Goal: Information Seeking & Learning: Compare options

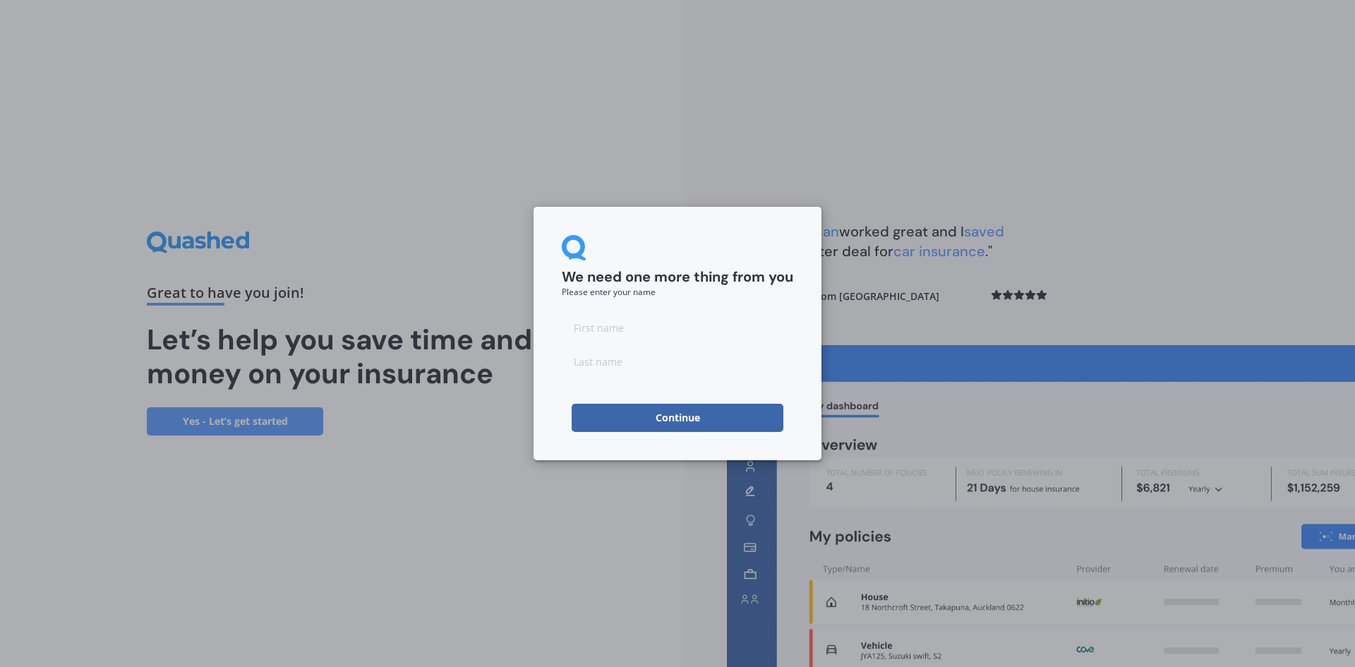
click at [636, 330] on input at bounding box center [678, 327] width 232 height 28
type input "[PERSON_NAME]"
click at [632, 364] on input at bounding box center [678, 361] width 232 height 28
type input "Tattersall"
click at [679, 418] on button "Continue" at bounding box center [678, 418] width 212 height 28
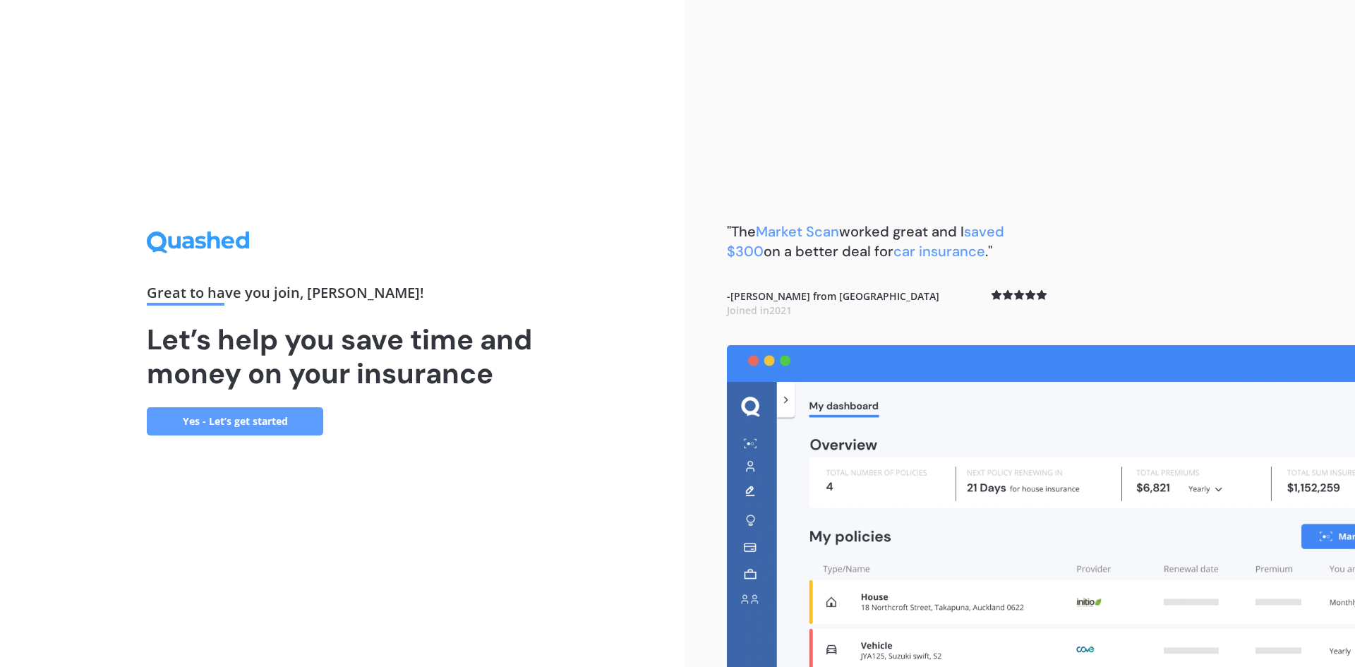
click at [276, 421] on link "Yes - Let’s get started" at bounding box center [235, 421] width 176 height 28
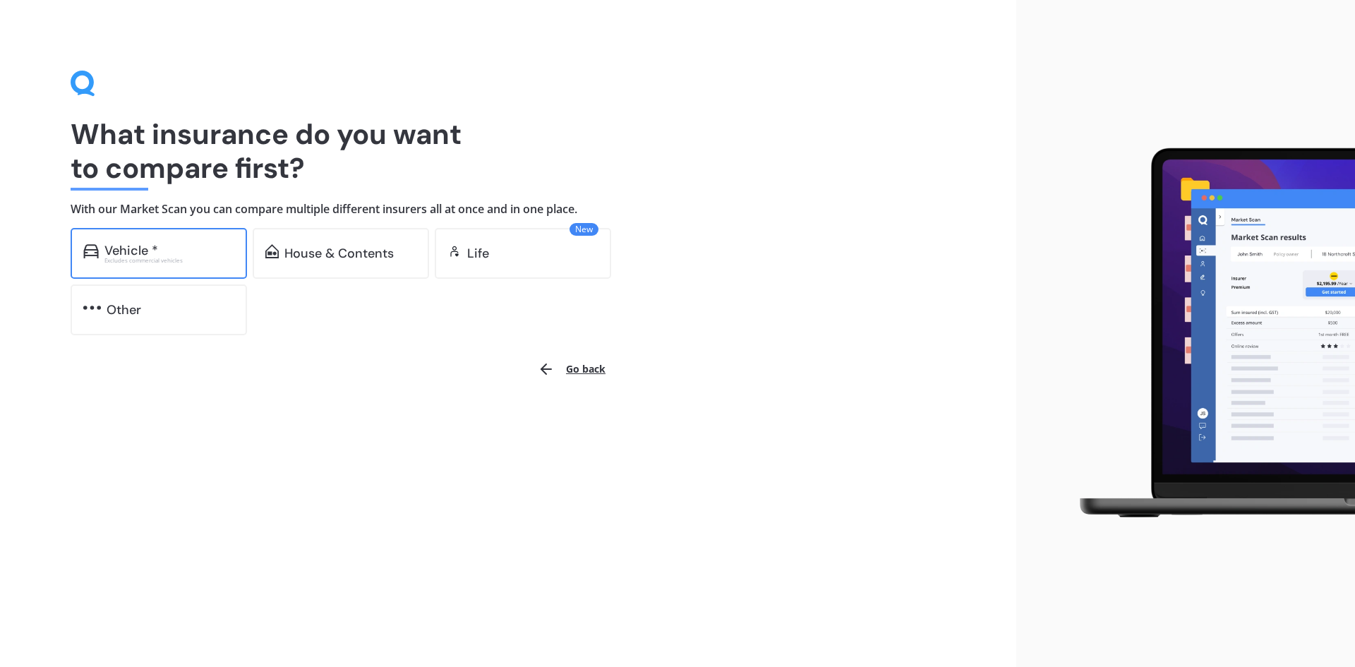
click at [162, 252] on div "Vehicle *" at bounding box center [169, 251] width 130 height 14
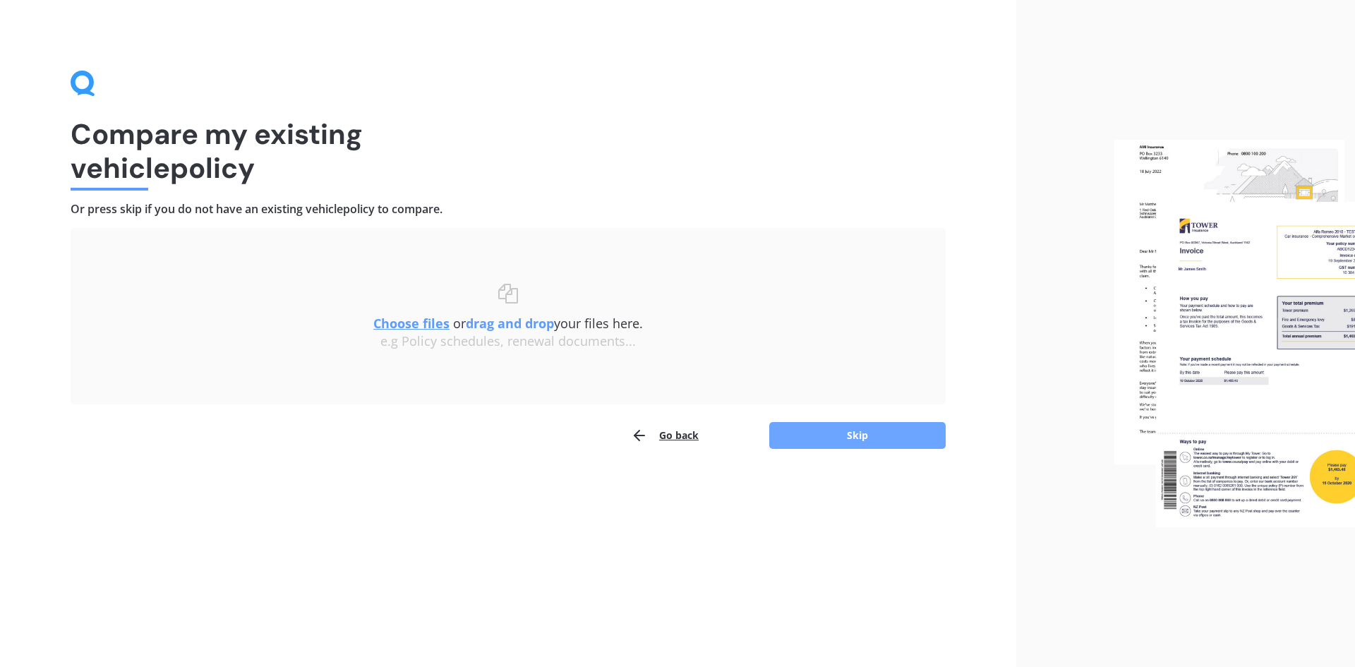
click at [841, 441] on button "Skip" at bounding box center [857, 435] width 176 height 27
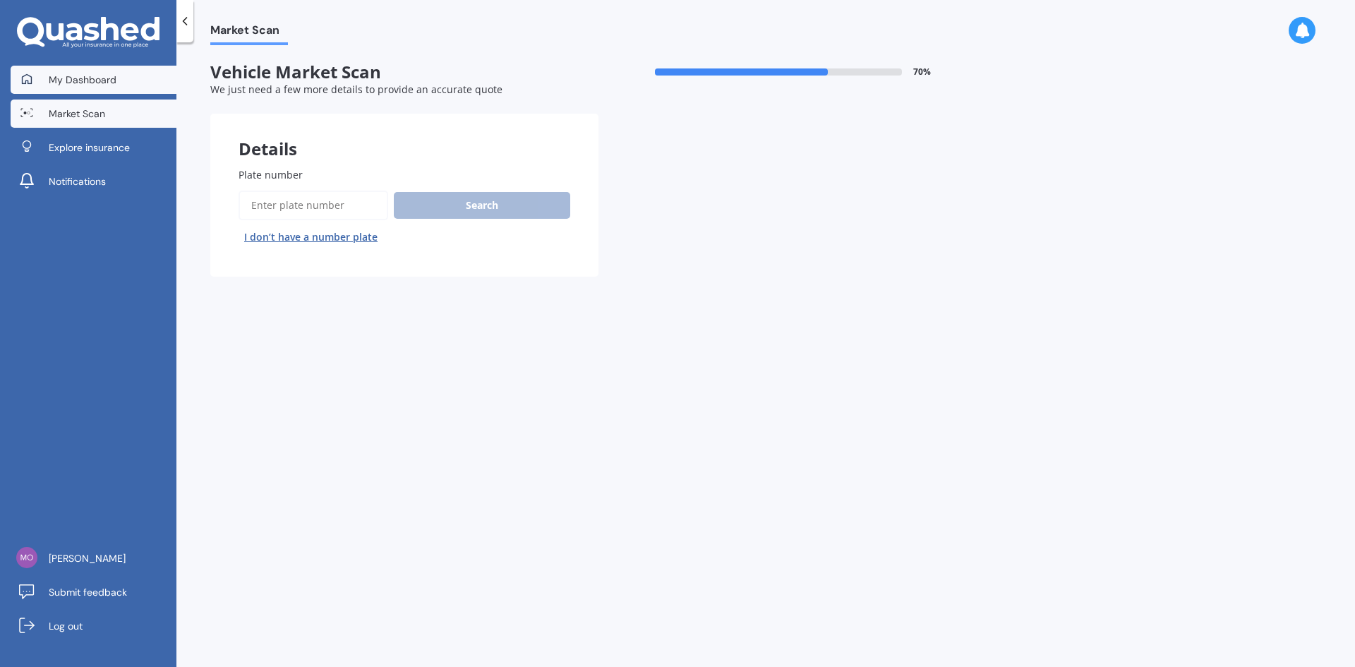
click at [79, 78] on span "My Dashboard" at bounding box center [83, 80] width 68 height 14
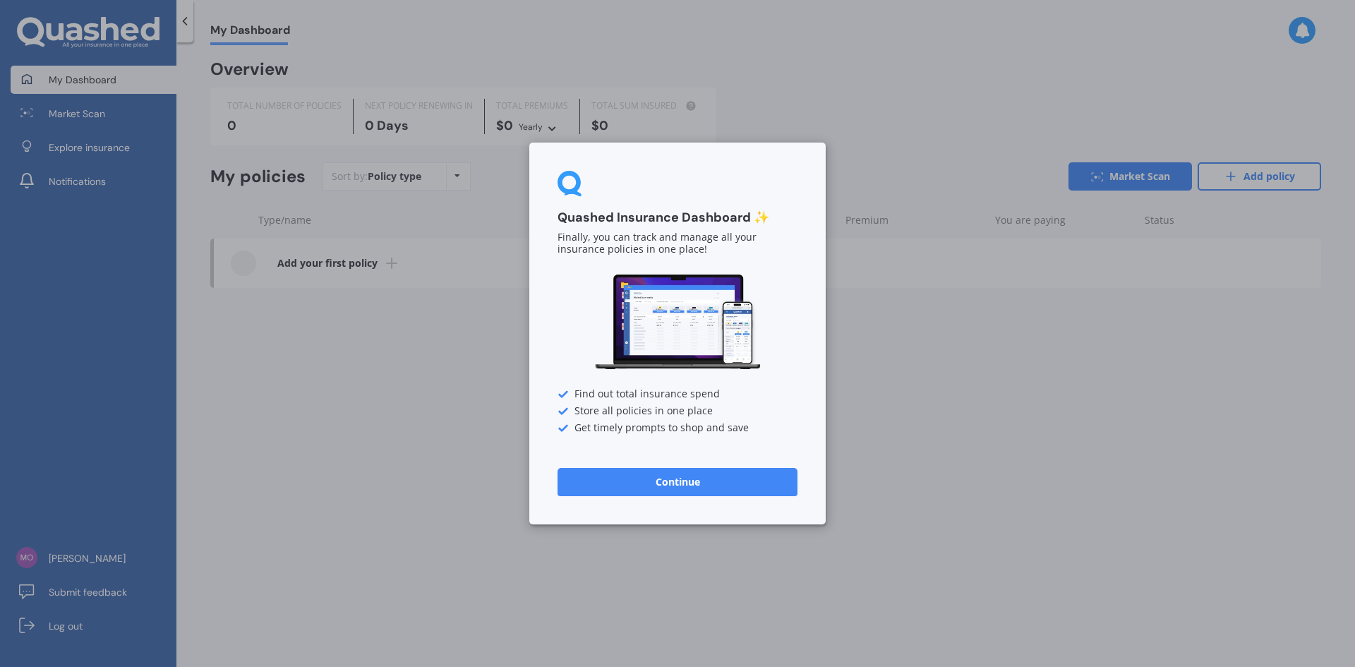
click at [397, 345] on div "Quashed Insurance Dashboard ✨ Finally, you can track and manage all your insura…" at bounding box center [677, 333] width 1355 height 667
click at [680, 481] on button "Continue" at bounding box center [678, 482] width 240 height 28
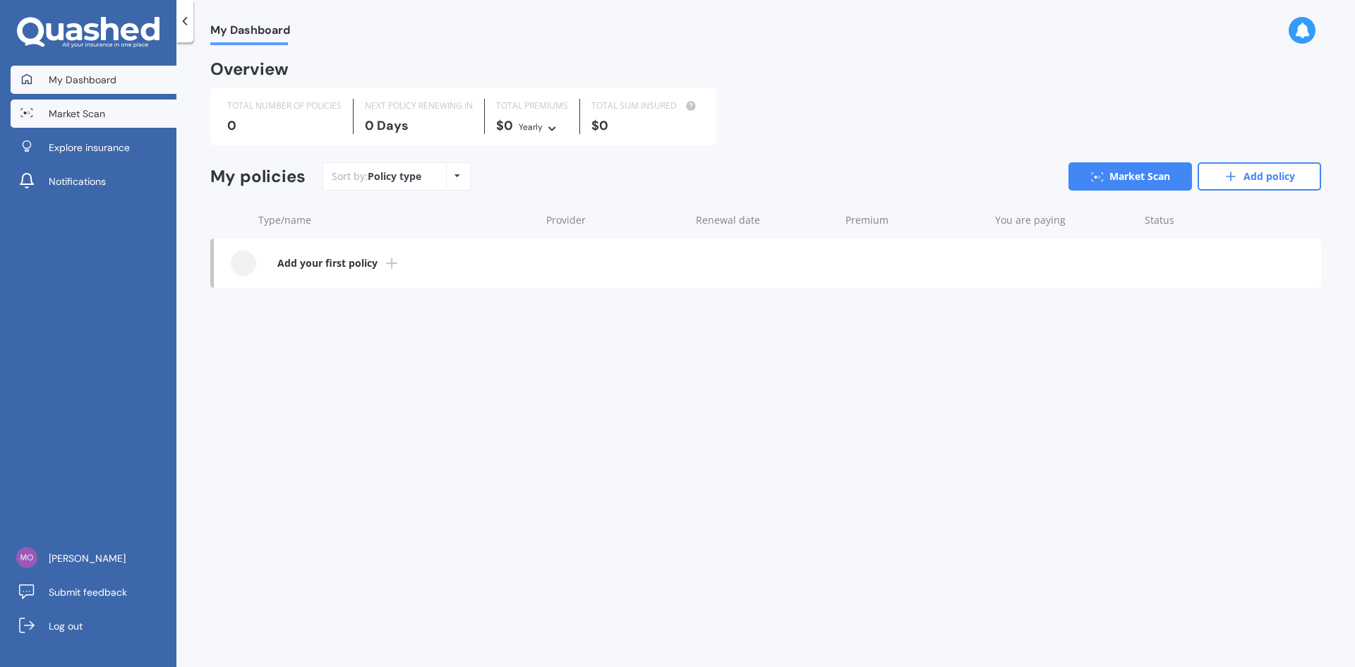
click at [88, 117] on span "Market Scan" at bounding box center [77, 114] width 56 height 14
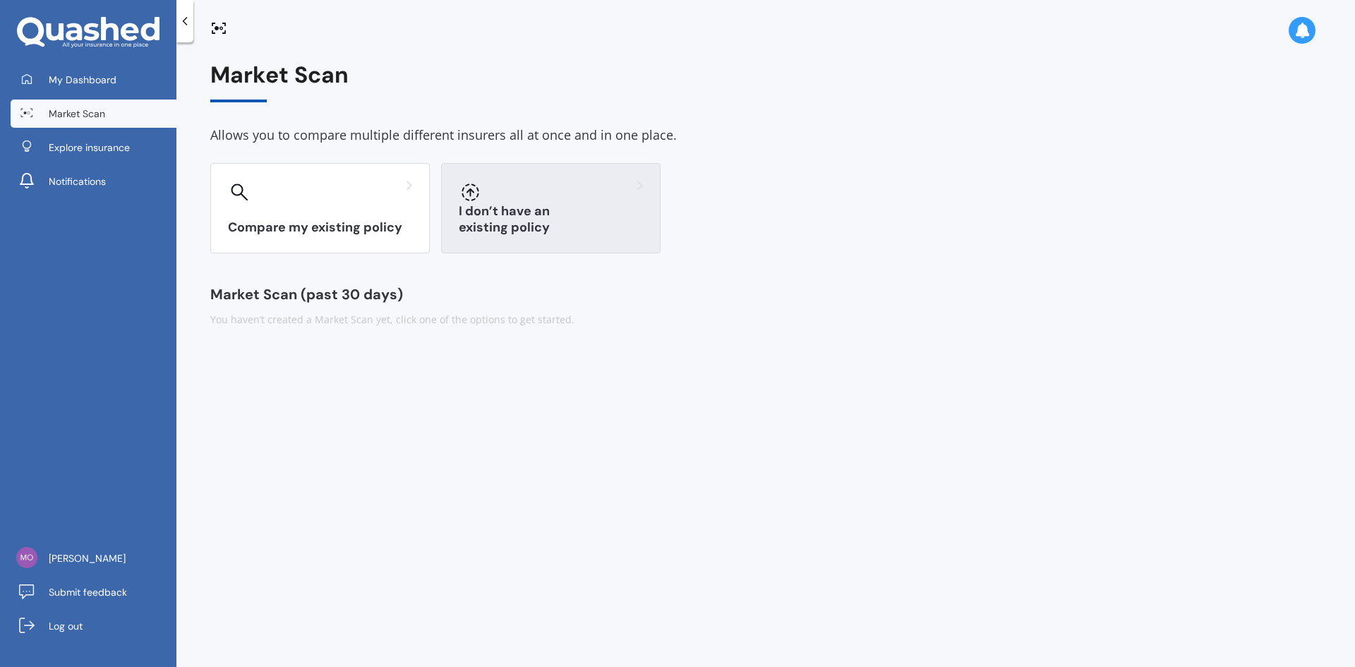
click at [515, 224] on h3 "I don’t have an existing policy" at bounding box center [551, 219] width 184 height 32
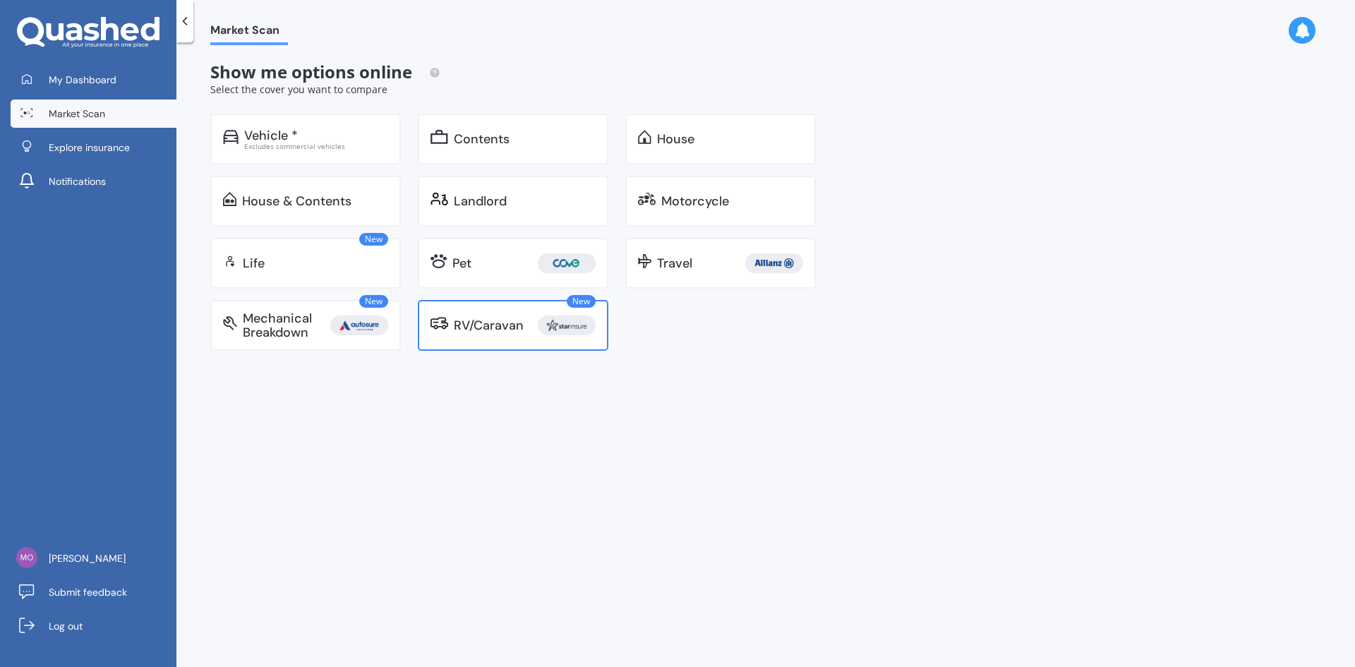
click at [498, 330] on div "RV/Caravan" at bounding box center [489, 325] width 70 height 14
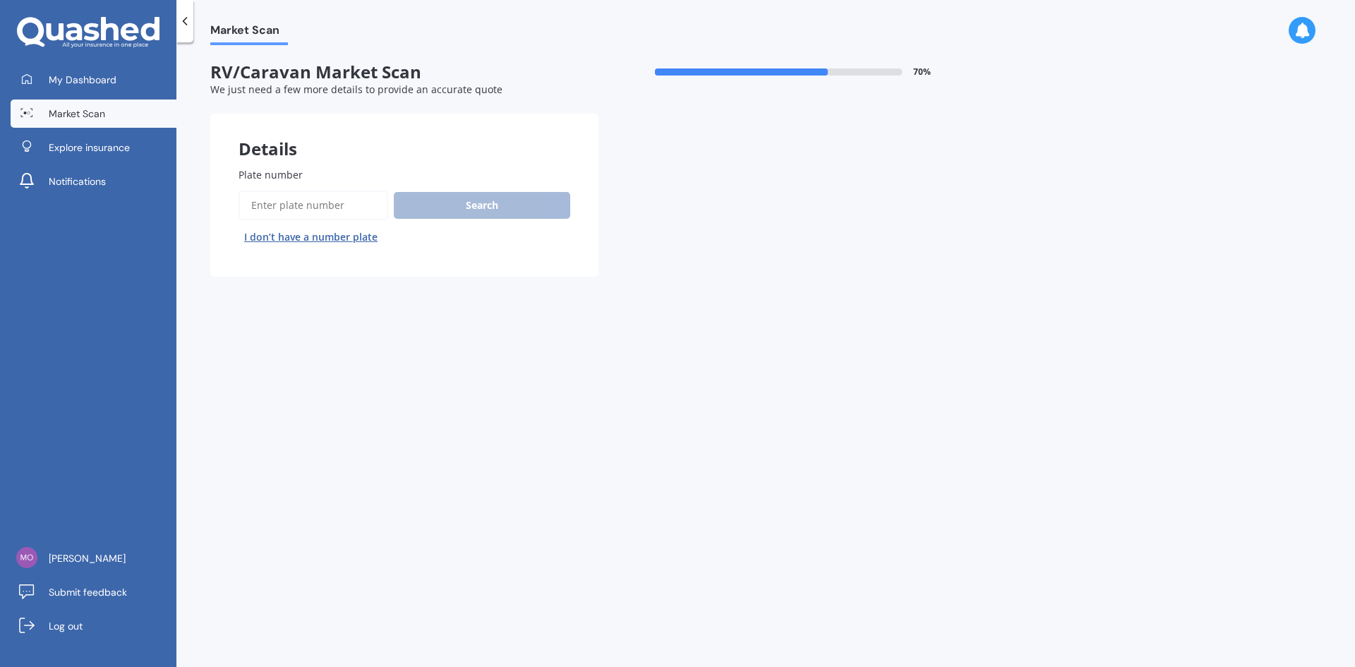
click at [292, 206] on input "Plate number" at bounding box center [314, 206] width 150 height 30
drag, startPoint x: 702, startPoint y: 333, endPoint x: 666, endPoint y: 329, distance: 35.5
click at [696, 333] on div "Market Scan RV/Caravan Market Scan 70 % We just need a few more details to prov…" at bounding box center [765, 357] width 1179 height 625
click at [340, 237] on button "I don’t have a number plate" at bounding box center [311, 237] width 145 height 23
